Goal: Find specific page/section: Find specific page/section

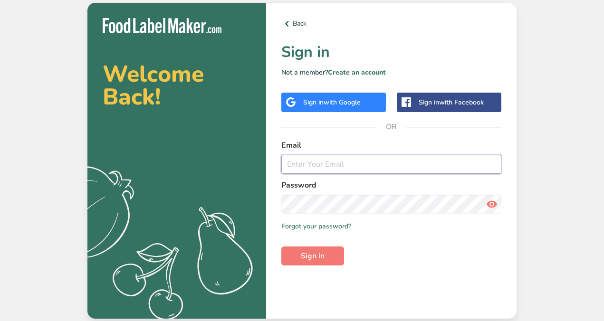
click at [369, 168] on input "email" at bounding box center [391, 164] width 220 height 19
type input "[EMAIL_ADDRESS][DOMAIN_NAME]"
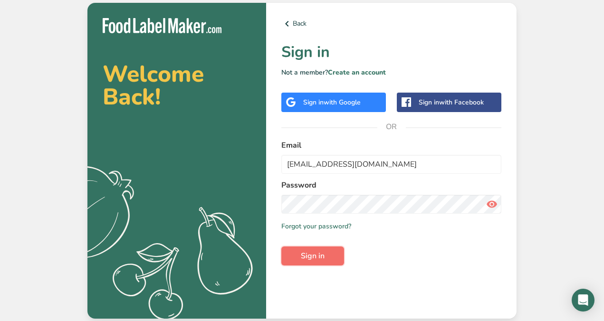
click at [300, 256] on button "Sign in" at bounding box center [312, 256] width 63 height 19
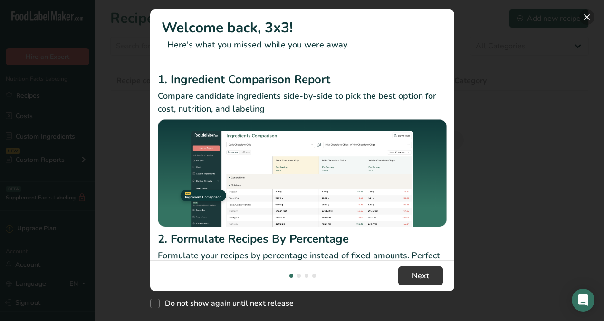
click at [592, 18] on button "New Features" at bounding box center [586, 17] width 15 height 15
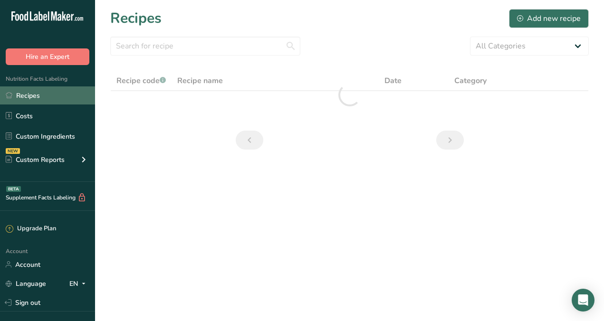
click at [46, 96] on link "Recipes" at bounding box center [47, 95] width 95 height 18
click at [32, 97] on link "Recipes" at bounding box center [47, 95] width 95 height 18
click at [53, 96] on link "Recipes" at bounding box center [47, 95] width 95 height 18
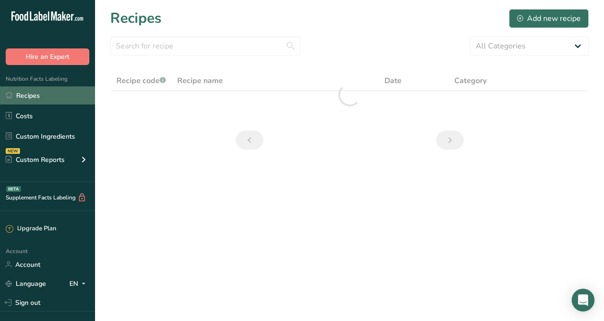
click at [53, 96] on link "Recipes" at bounding box center [47, 95] width 95 height 18
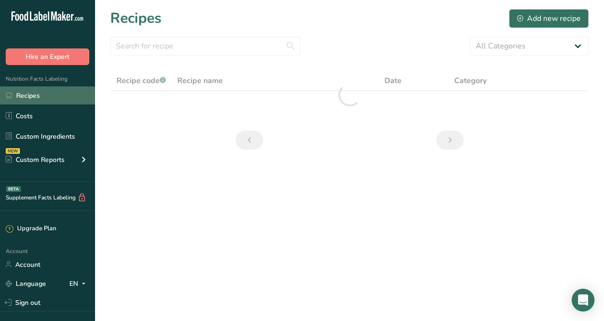
click at [53, 96] on link "Recipes" at bounding box center [47, 95] width 95 height 18
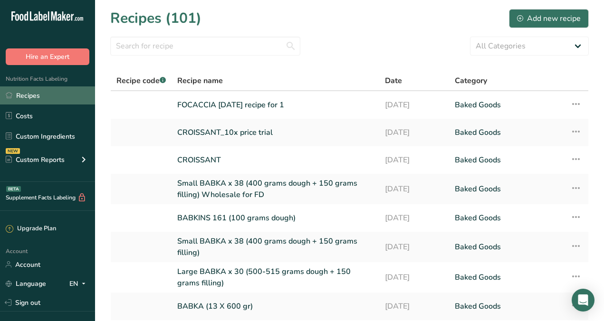
click at [53, 96] on link "Recipes" at bounding box center [47, 95] width 95 height 18
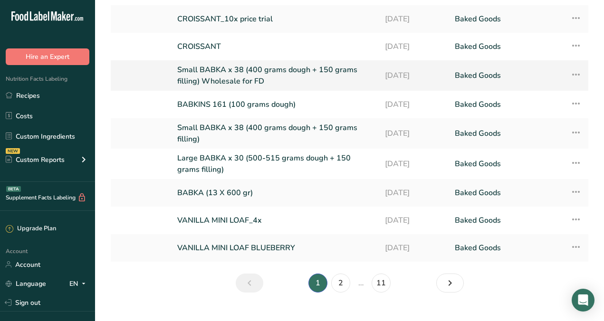
scroll to position [116, 0]
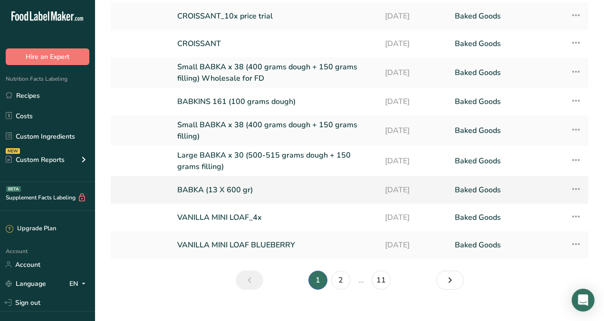
click at [215, 189] on link "BABKA (13 X 600 gr)" at bounding box center [275, 190] width 196 height 20
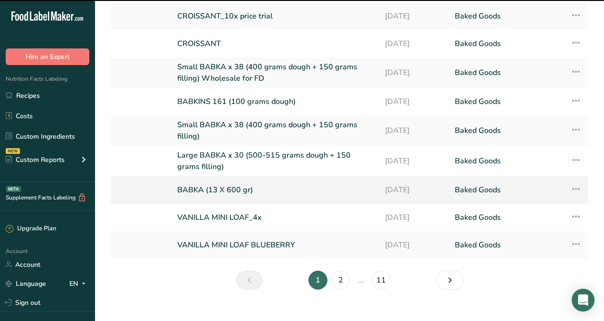
click at [201, 188] on link "BABKA (13 X 600 gr)" at bounding box center [275, 190] width 196 height 20
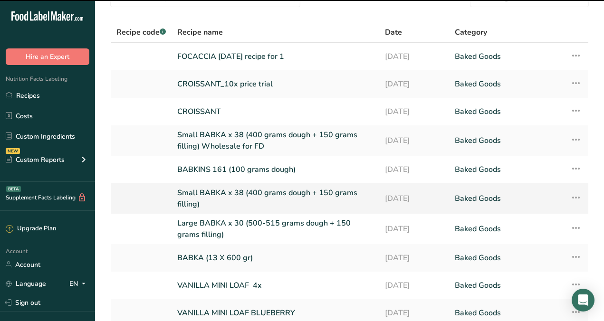
scroll to position [0, 0]
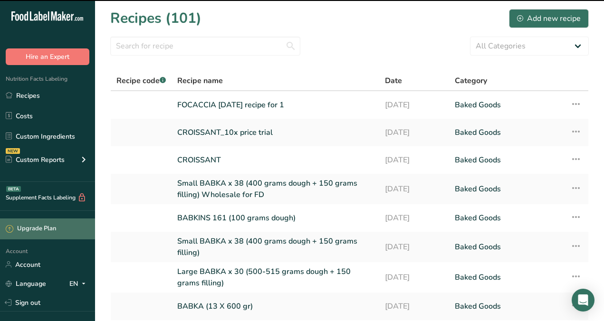
click at [32, 230] on div "Upgrade Plan" at bounding box center [31, 229] width 50 height 10
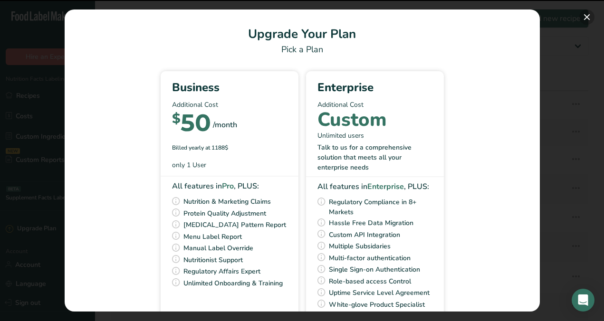
click at [587, 20] on button "Pick Your Pricing Plan Modal" at bounding box center [586, 17] width 15 height 15
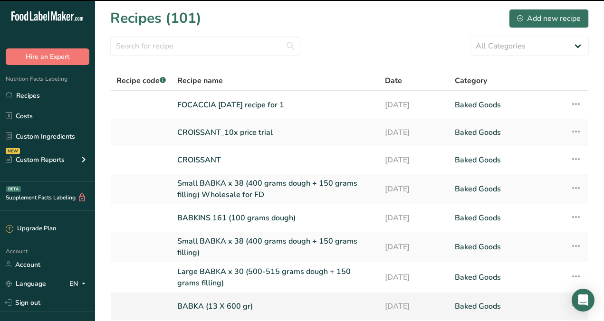
click at [192, 302] on link "BABKA (13 X 600 gr)" at bounding box center [275, 307] width 196 height 20
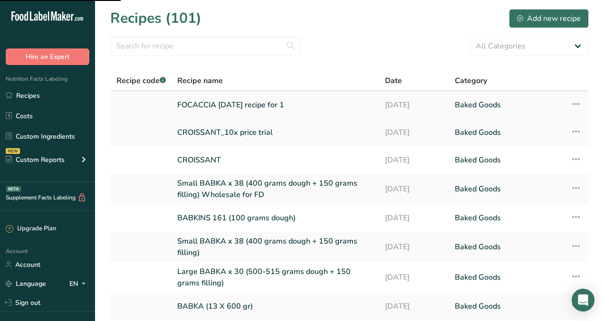
scroll to position [4, 0]
